Goal: Navigation & Orientation: Find specific page/section

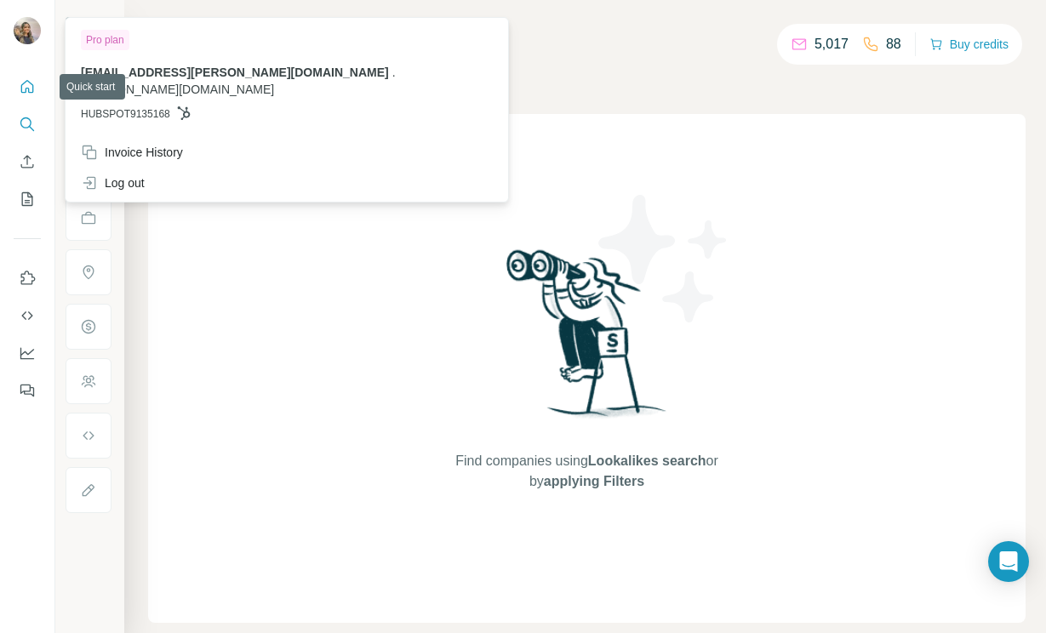
click at [26, 72] on button "Quick start" at bounding box center [27, 86] width 27 height 31
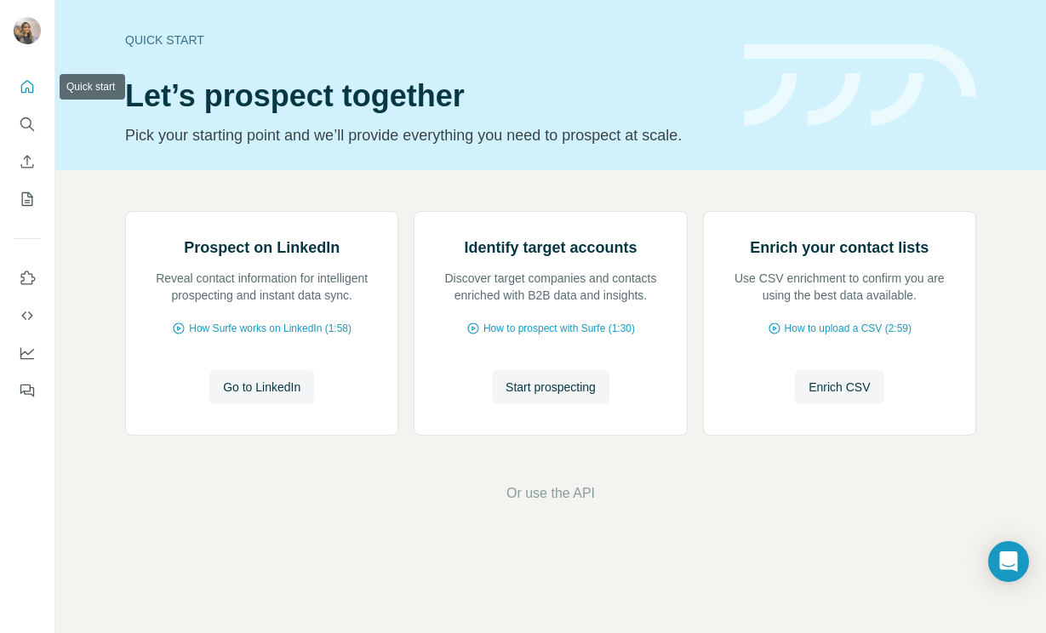
click at [32, 87] on icon "Quick start" at bounding box center [27, 86] width 13 height 13
click at [32, 348] on icon "Dashboard" at bounding box center [27, 353] width 17 height 17
